Goal: Task Accomplishment & Management: Use online tool/utility

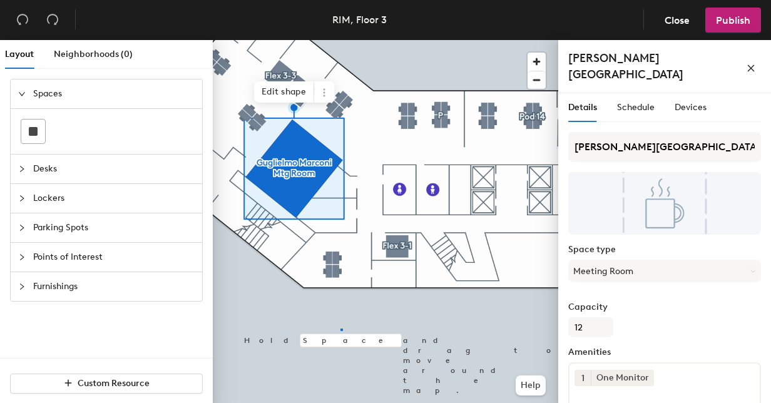
click at [342, 40] on div at bounding box center [385, 40] width 345 height 0
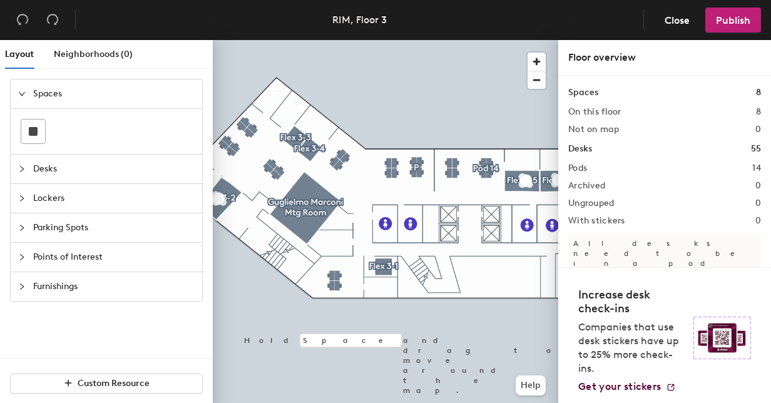
click at [269, 40] on div at bounding box center [385, 40] width 345 height 0
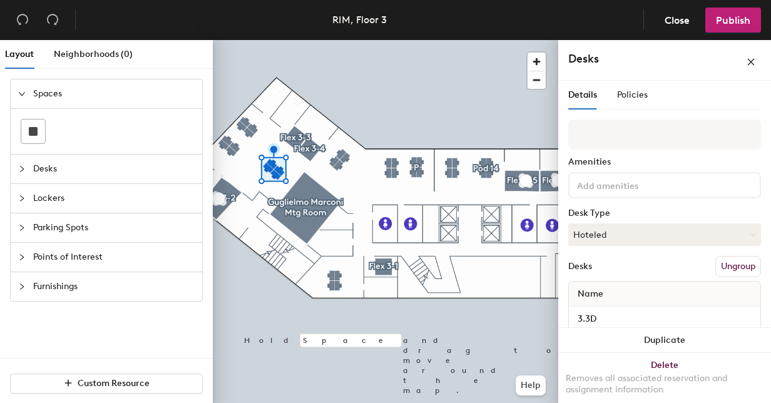
scroll to position [96, 0]
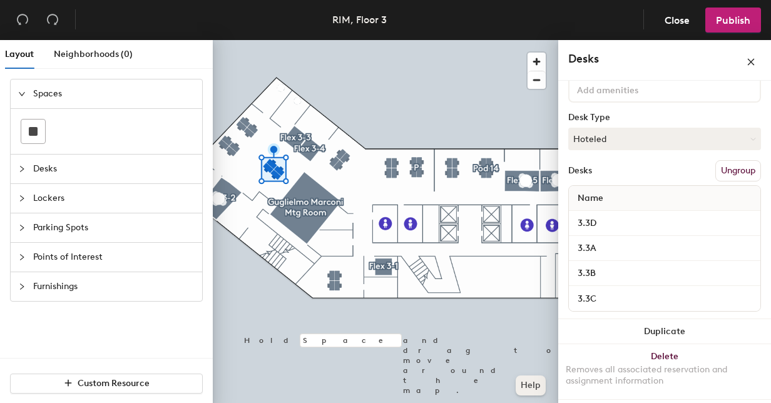
click at [439, 40] on div at bounding box center [385, 40] width 345 height 0
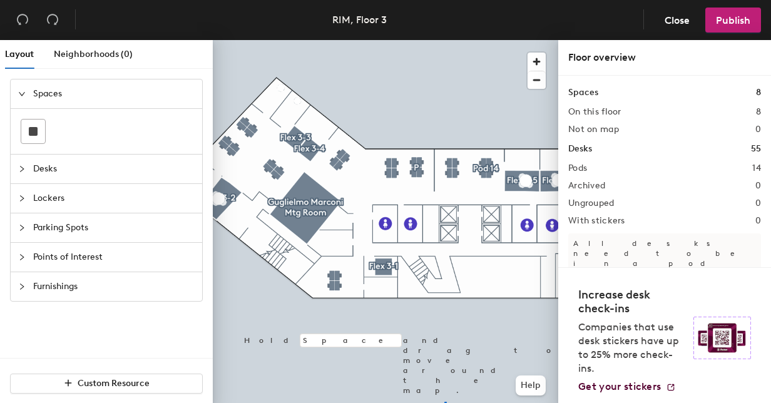
click at [445, 40] on div at bounding box center [385, 40] width 345 height 0
click at [467, 40] on div at bounding box center [385, 40] width 345 height 0
click at [474, 40] on div at bounding box center [385, 40] width 345 height 0
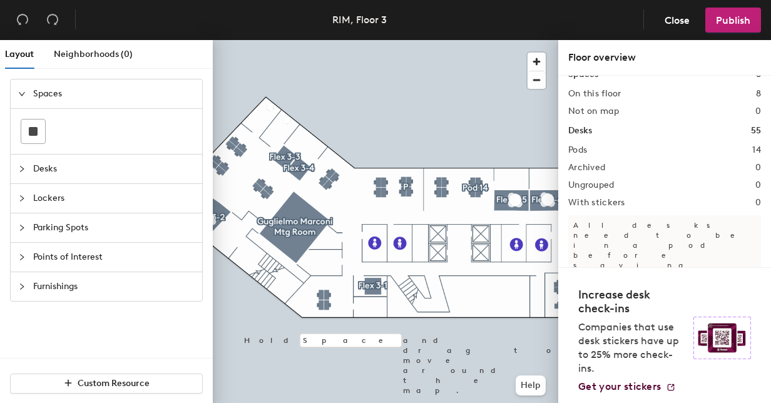
scroll to position [0, 0]
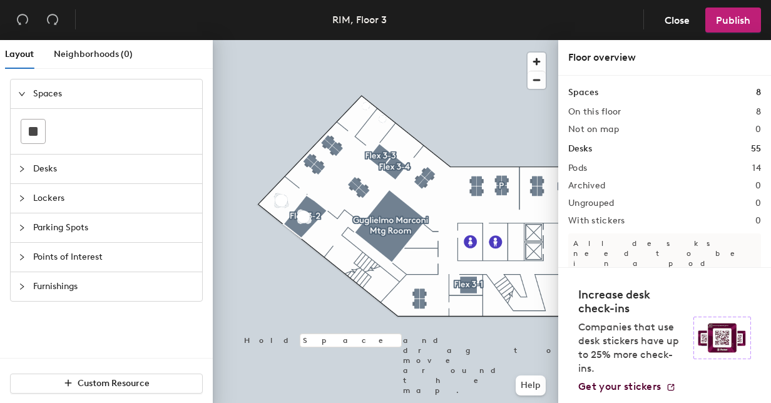
click at [24, 167] on icon "collapsed" at bounding box center [22, 169] width 8 height 8
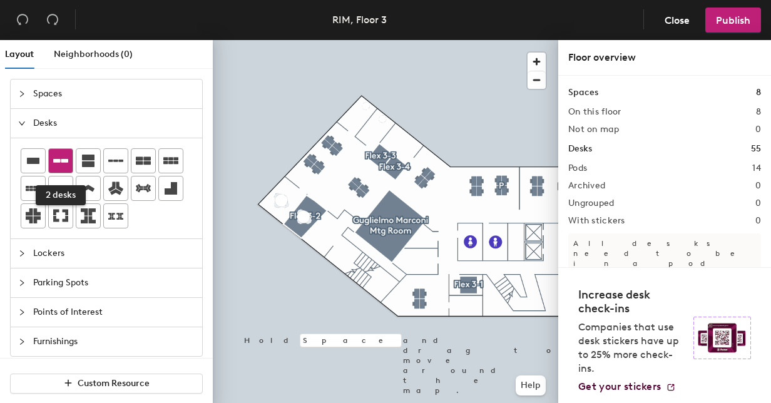
click at [58, 160] on icon at bounding box center [60, 161] width 15 height 4
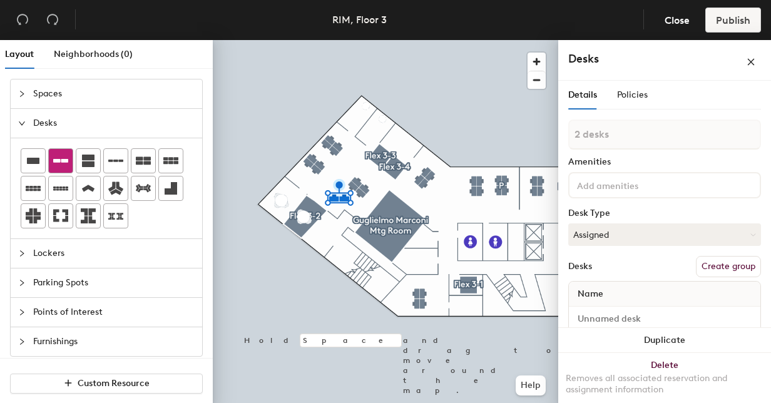
click at [62, 159] on icon at bounding box center [60, 161] width 15 height 4
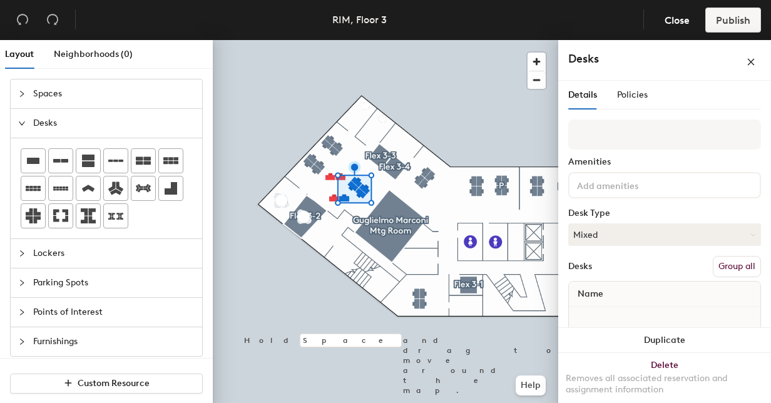
click at [380, 40] on div at bounding box center [385, 40] width 345 height 0
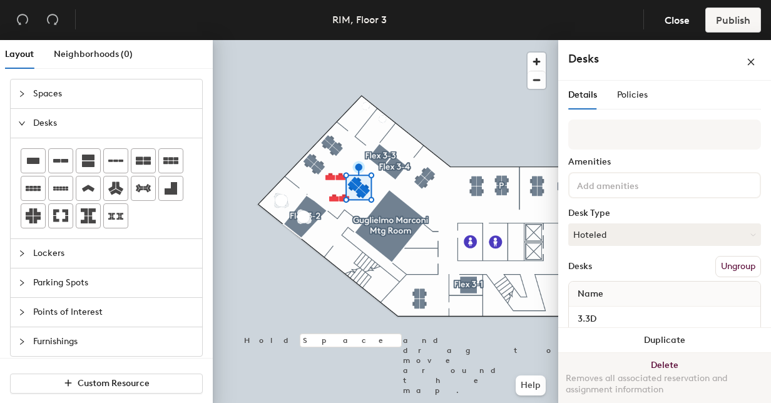
click at [678, 363] on button "Delete Removes all associated reservation and assignment information" at bounding box center [664, 380] width 213 height 55
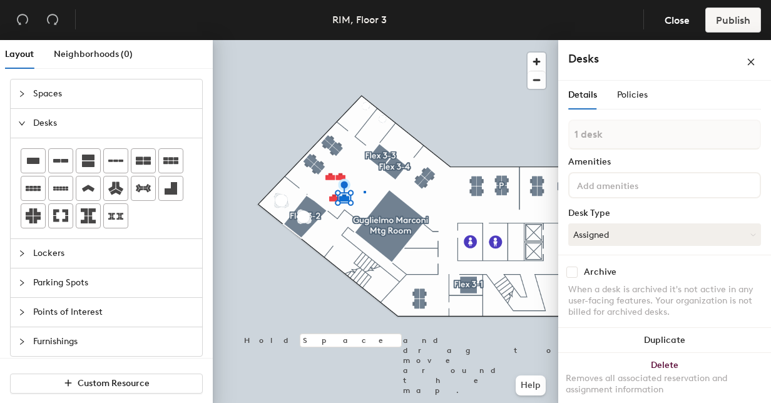
click at [364, 40] on div at bounding box center [385, 40] width 345 height 0
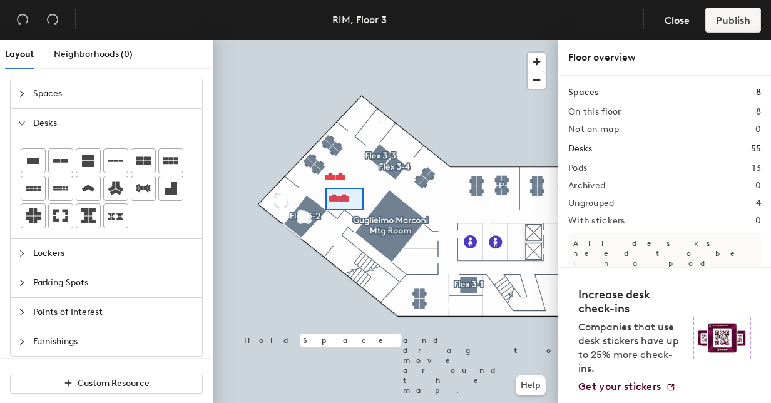
click at [362, 40] on div at bounding box center [385, 40] width 345 height 0
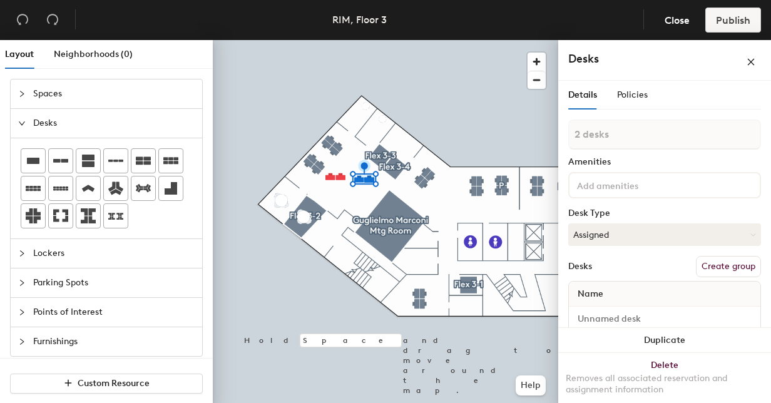
click at [338, 40] on div at bounding box center [385, 40] width 345 height 0
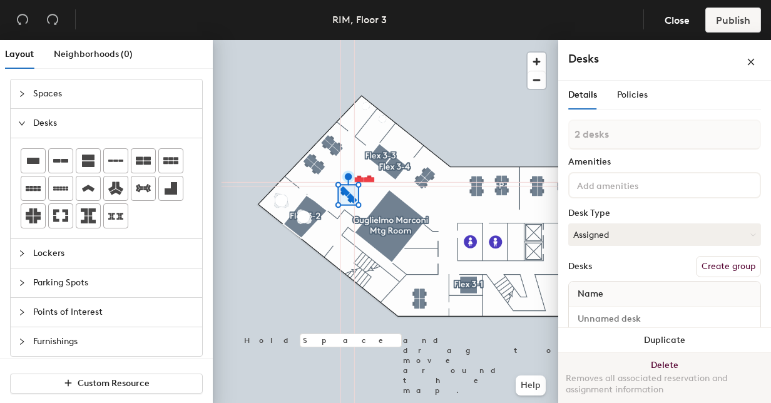
click at [642, 365] on button "Delete Removes all associated reservation and assignment information" at bounding box center [664, 380] width 213 height 55
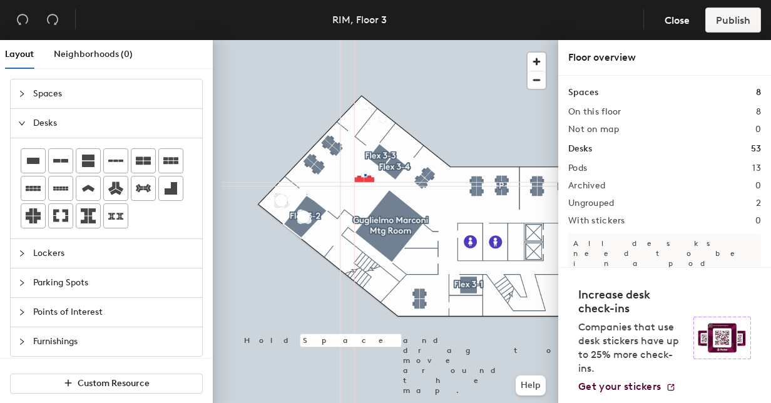
click at [365, 40] on div at bounding box center [385, 40] width 345 height 0
click at [349, 40] on div at bounding box center [385, 40] width 345 height 0
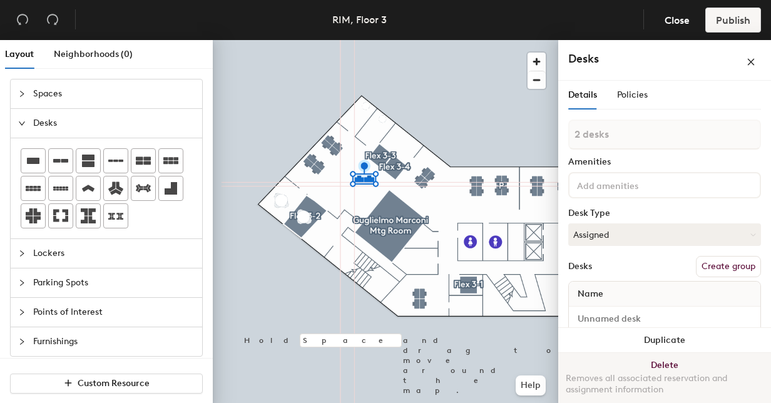
click at [654, 365] on button "Delete Removes all associated reservation and assignment information" at bounding box center [664, 380] width 213 height 55
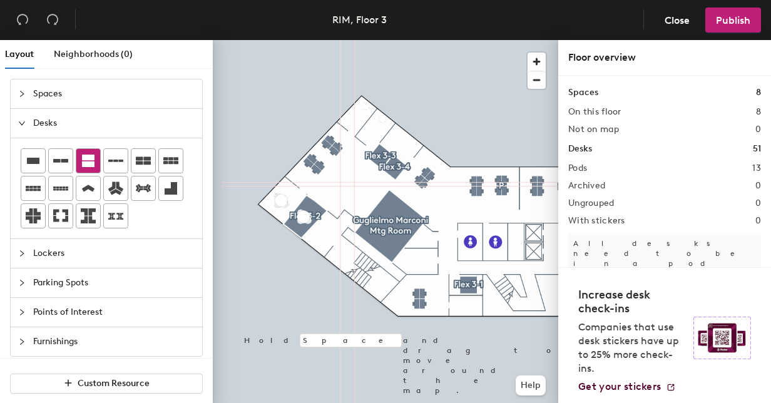
drag, startPoint x: 87, startPoint y: 156, endPoint x: 93, endPoint y: 151, distance: 8.0
click at [88, 156] on icon at bounding box center [88, 161] width 13 height 13
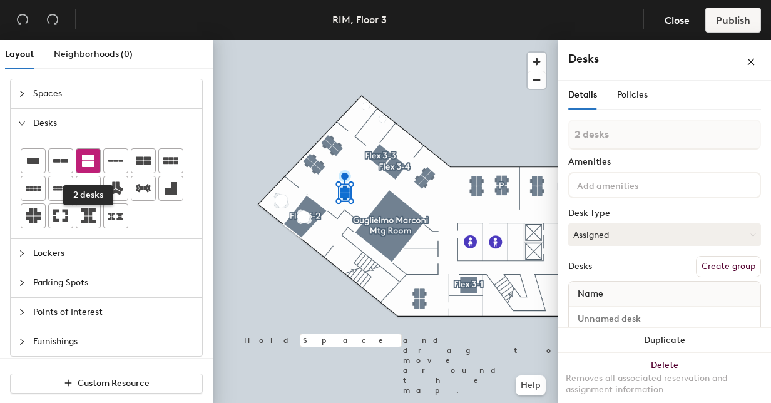
click at [83, 163] on icon at bounding box center [88, 161] width 13 height 13
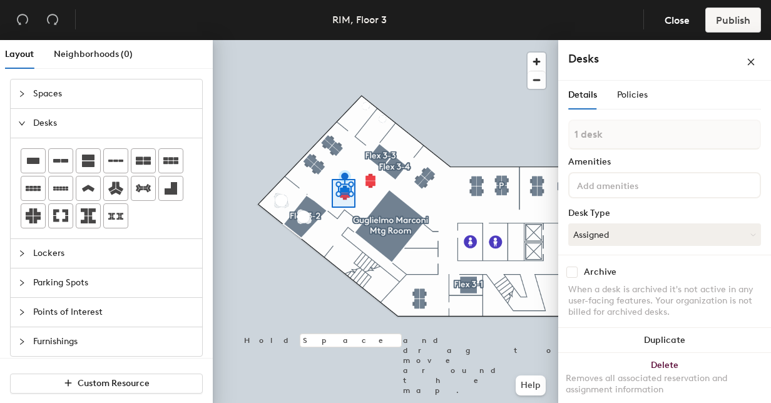
type input "2 desks"
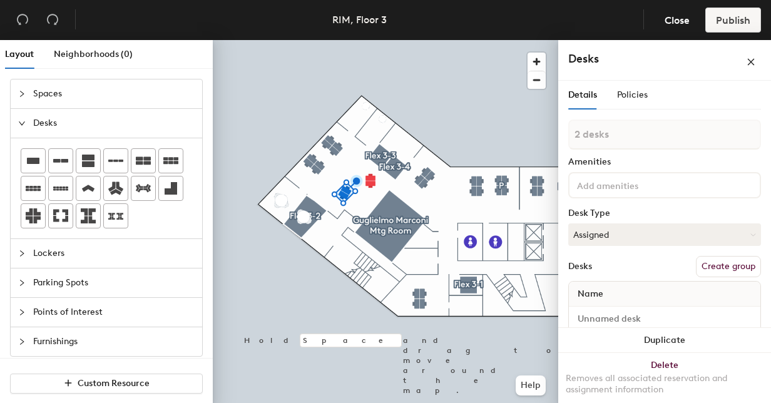
click at [353, 40] on div at bounding box center [385, 40] width 345 height 0
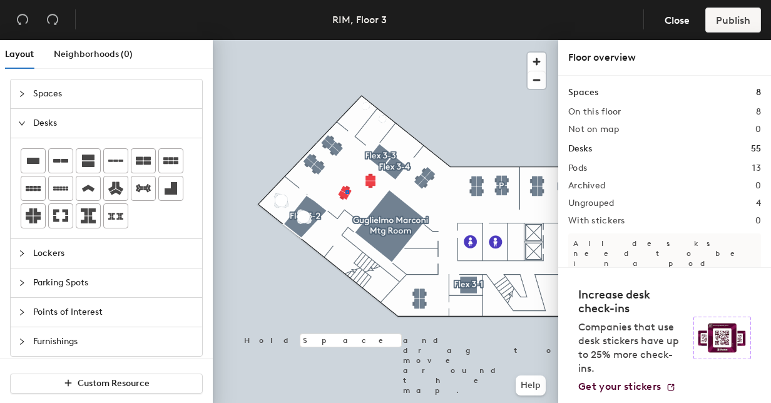
click at [347, 40] on div at bounding box center [385, 40] width 345 height 0
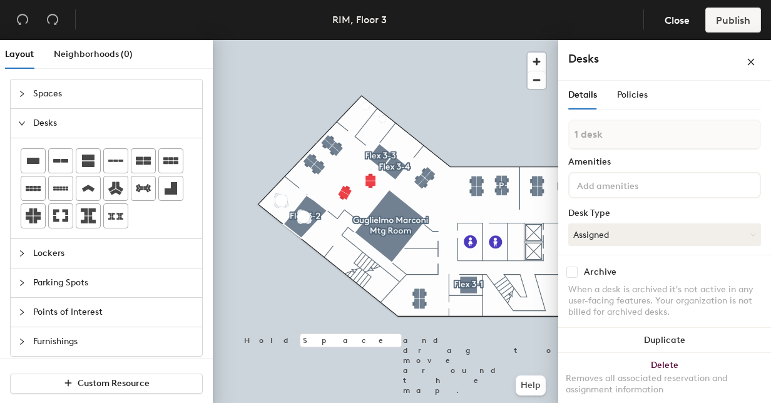
click at [351, 40] on div at bounding box center [385, 40] width 345 height 0
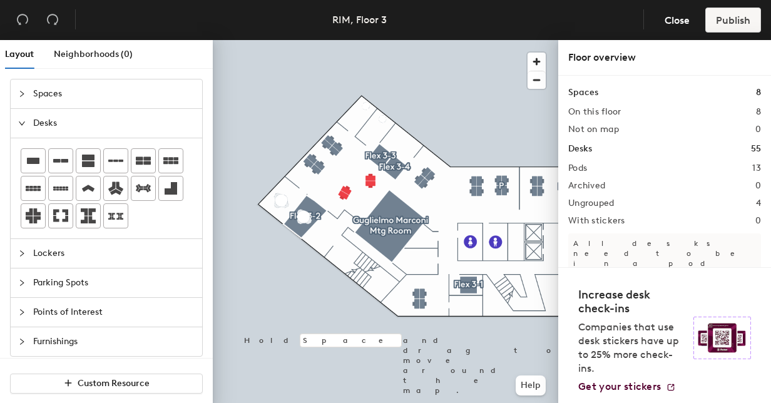
click at [340, 40] on div at bounding box center [385, 40] width 345 height 0
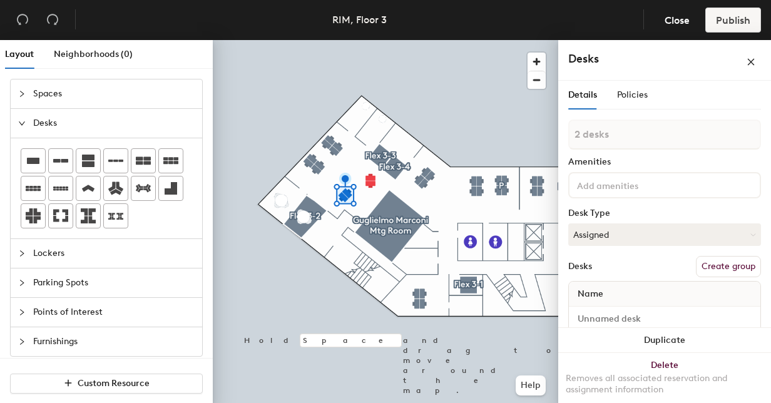
click at [370, 40] on div at bounding box center [385, 40] width 345 height 0
type input "1 desk"
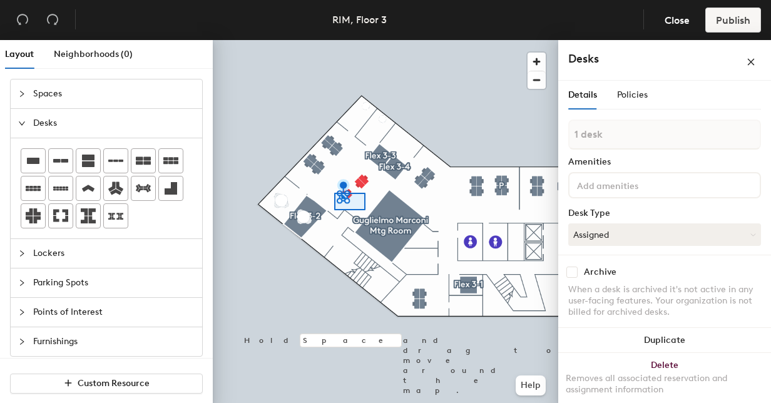
type input "2 desks"
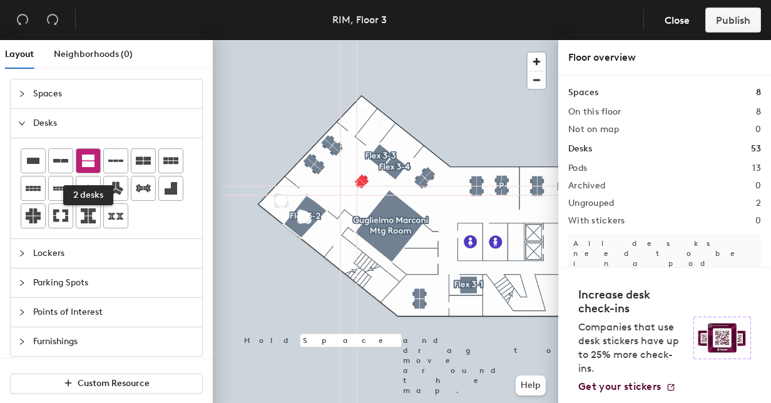
click at [86, 160] on icon at bounding box center [88, 161] width 13 height 13
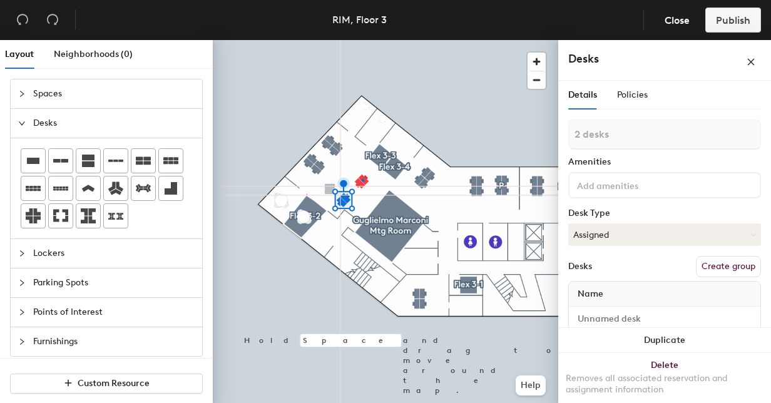
click at [362, 40] on div at bounding box center [385, 40] width 345 height 0
click at [345, 40] on div at bounding box center [385, 40] width 345 height 0
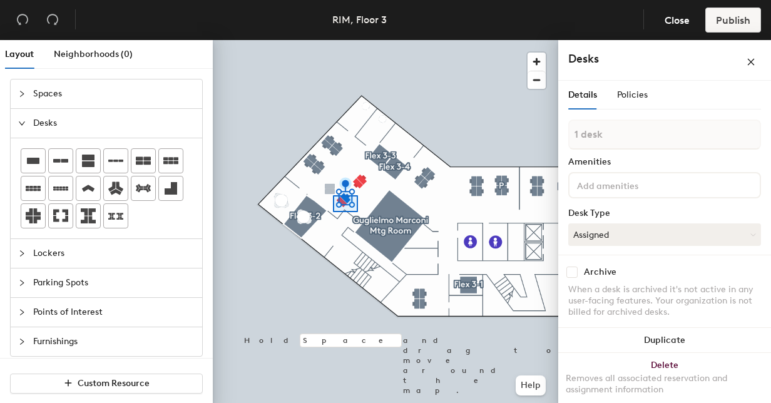
type input "2 desks"
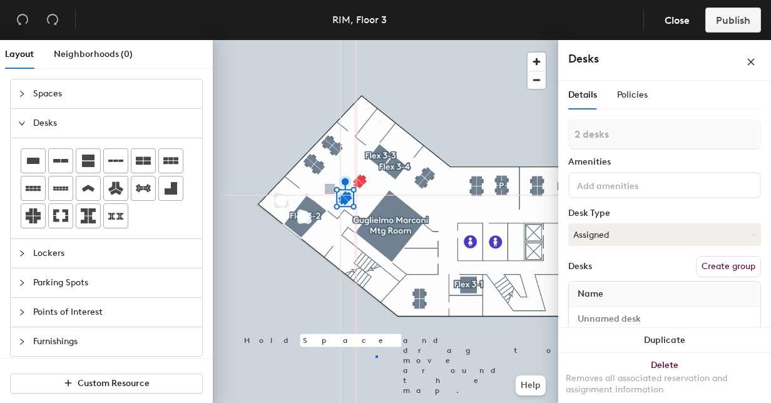
click at [377, 40] on div at bounding box center [385, 40] width 345 height 0
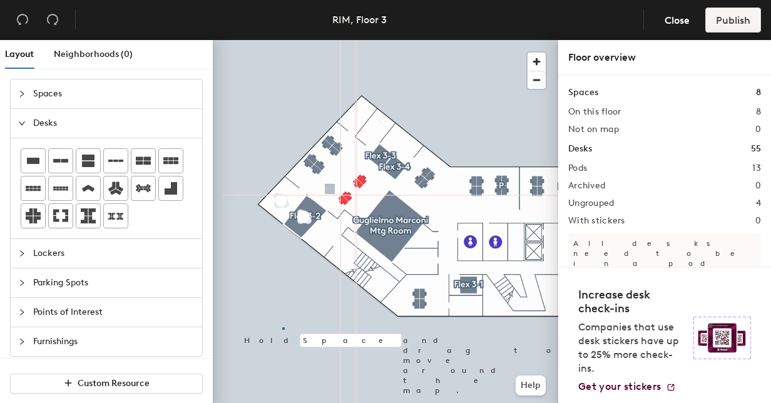
click at [283, 40] on div at bounding box center [385, 40] width 345 height 0
click at [270, 40] on div at bounding box center [385, 40] width 345 height 0
click at [313, 40] on div at bounding box center [385, 40] width 345 height 0
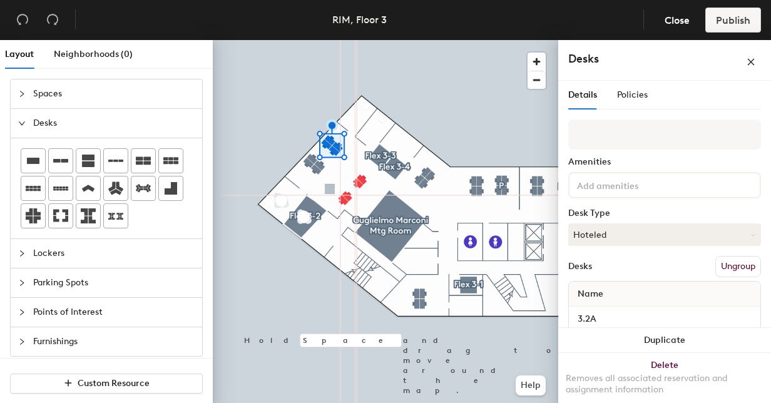
click at [346, 40] on div at bounding box center [385, 40] width 345 height 0
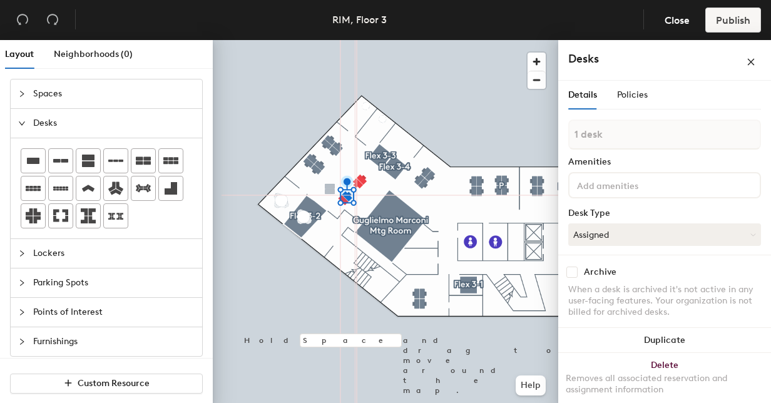
click at [276, 40] on div at bounding box center [385, 40] width 345 height 0
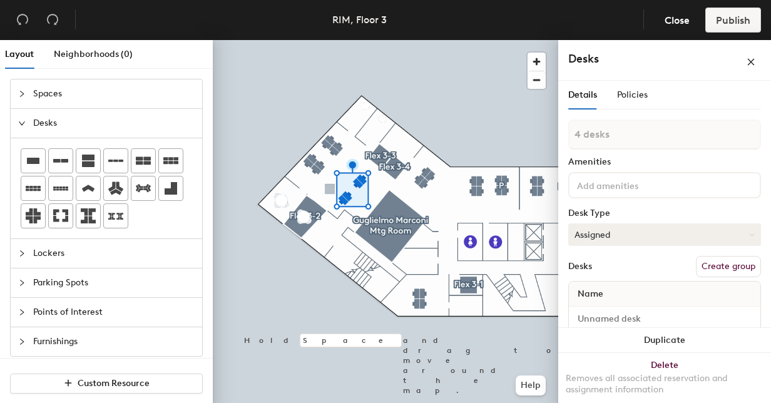
click at [691, 230] on button "Assigned" at bounding box center [664, 234] width 193 height 23
click at [596, 307] on div "Hoteled" at bounding box center [631, 311] width 125 height 19
click at [741, 266] on button "Create group" at bounding box center [728, 266] width 65 height 21
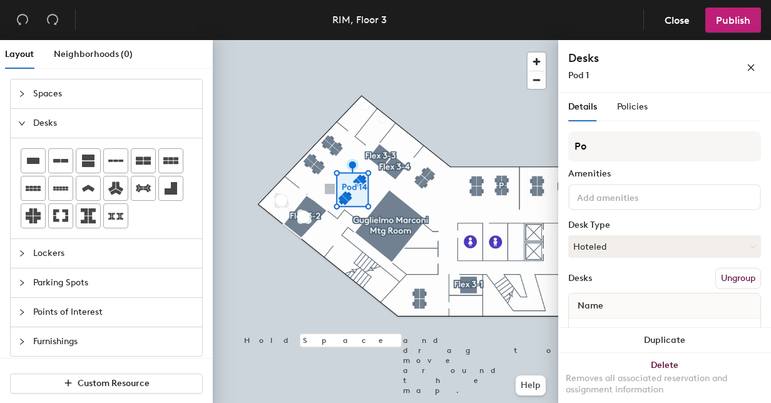
type input "P"
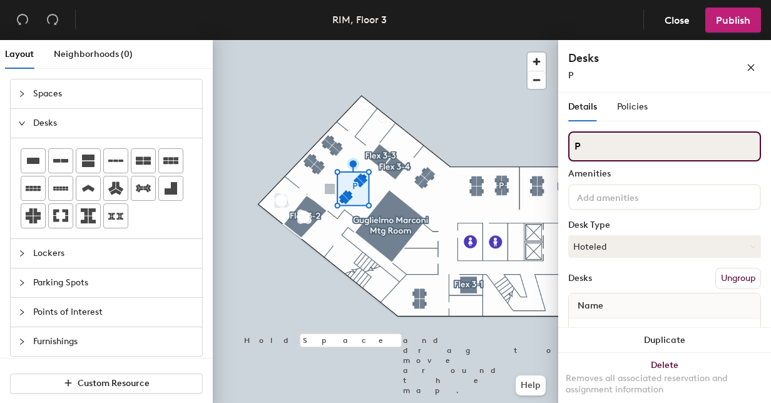
click at [587, 145] on input "P" at bounding box center [664, 146] width 193 height 30
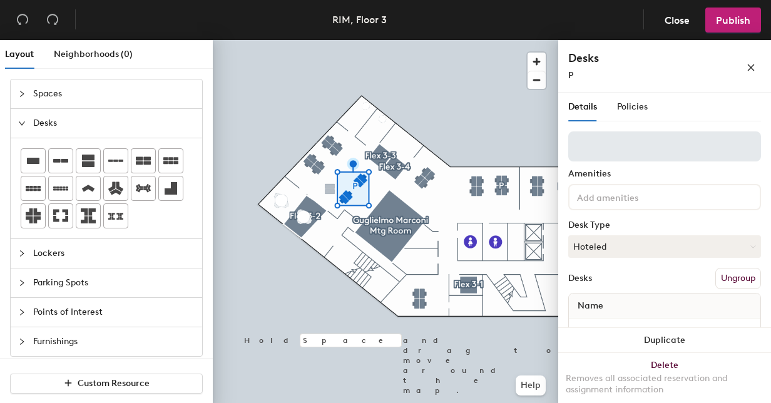
click at [323, 40] on div at bounding box center [385, 40] width 345 height 0
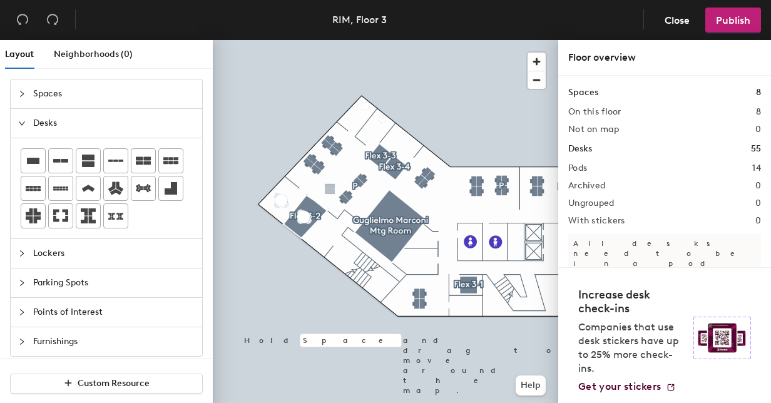
click at [355, 40] on div at bounding box center [385, 40] width 345 height 0
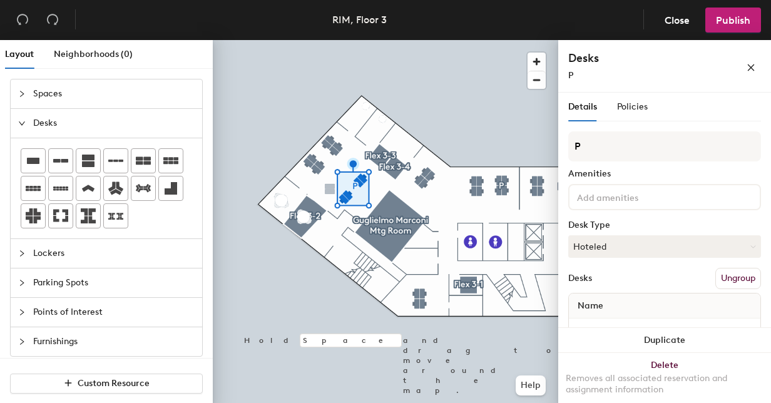
click at [743, 273] on button "Ungroup" at bounding box center [738, 278] width 46 height 21
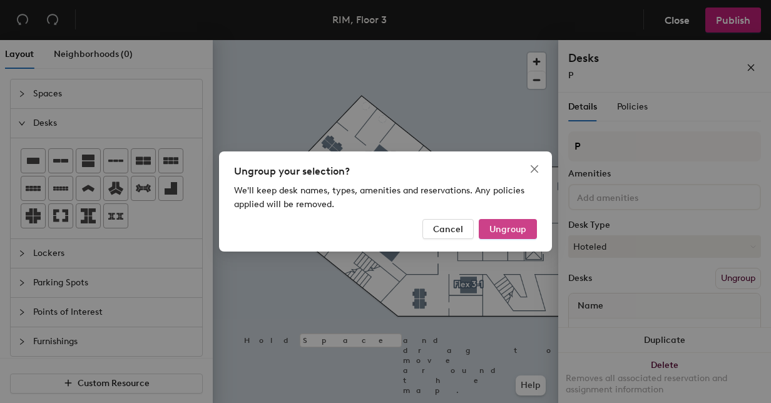
click at [522, 226] on span "Ungroup" at bounding box center [507, 229] width 37 height 11
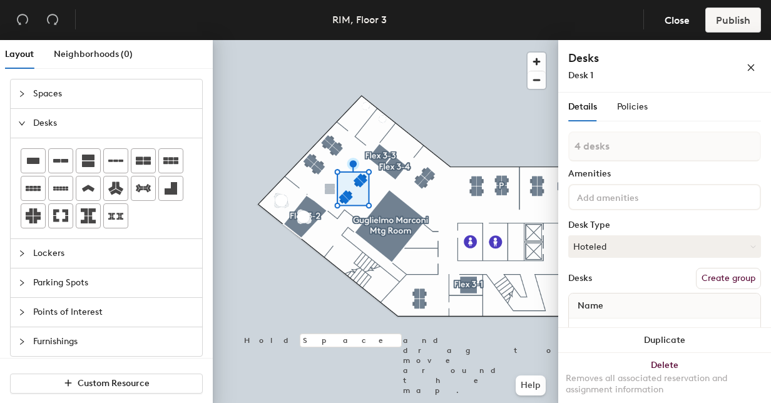
click at [728, 274] on button "Create group" at bounding box center [728, 278] width 65 height 21
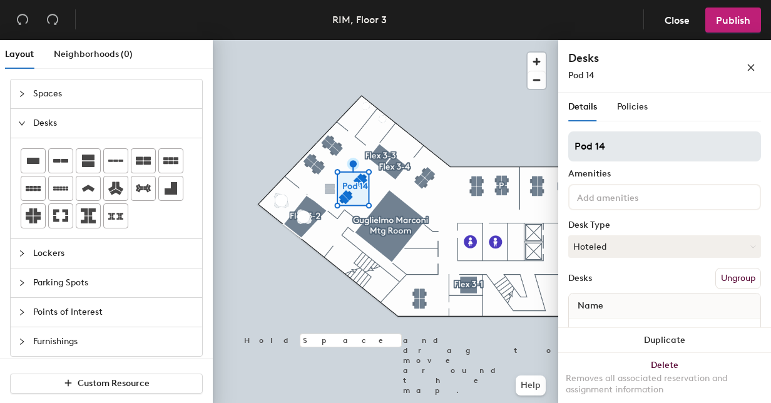
drag, startPoint x: 573, startPoint y: 146, endPoint x: 624, endPoint y: 139, distance: 51.1
click at [622, 137] on input "Pod 14" at bounding box center [664, 146] width 193 height 30
click at [629, 136] on input at bounding box center [664, 146] width 193 height 30
click at [613, 150] on input at bounding box center [664, 146] width 193 height 30
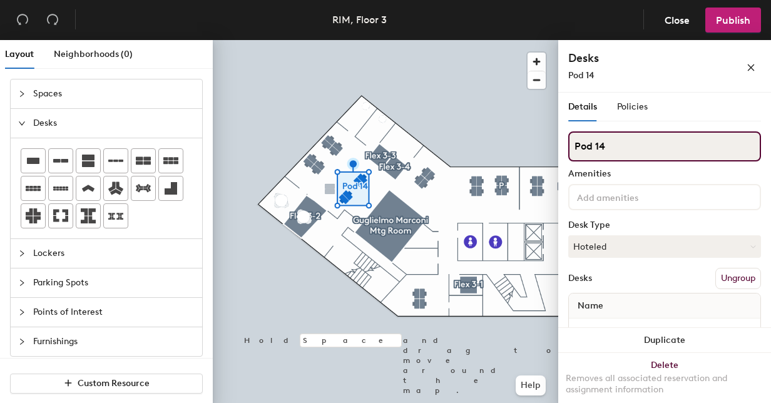
click at [615, 151] on input "Pod 14" at bounding box center [664, 146] width 193 height 30
type input "P"
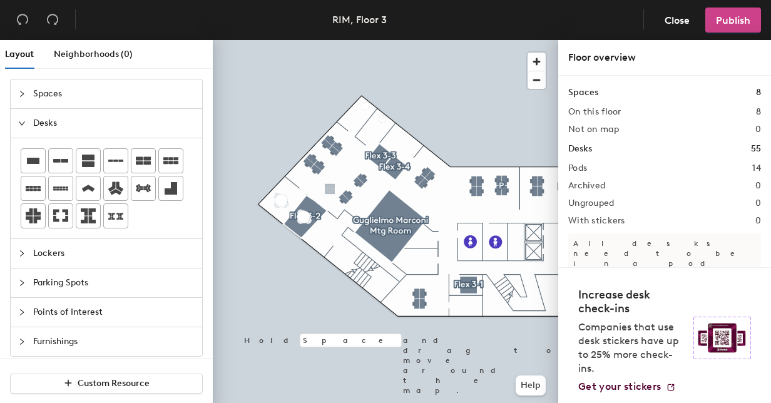
click at [736, 25] on span "Publish" at bounding box center [733, 20] width 34 height 12
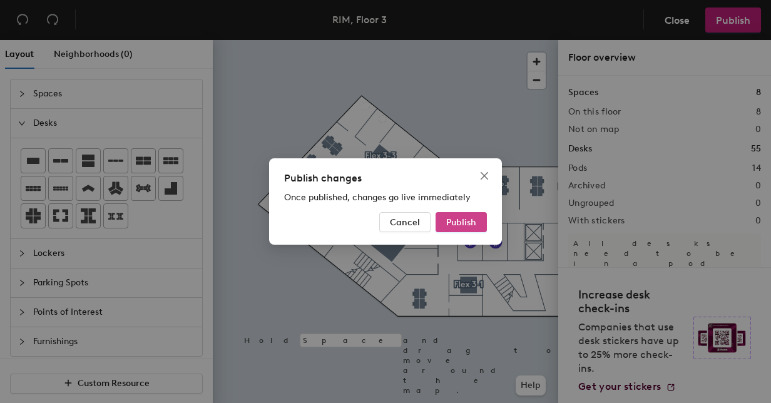
click at [454, 219] on span "Publish" at bounding box center [461, 222] width 30 height 11
